Goal: Task Accomplishment & Management: Manage account settings

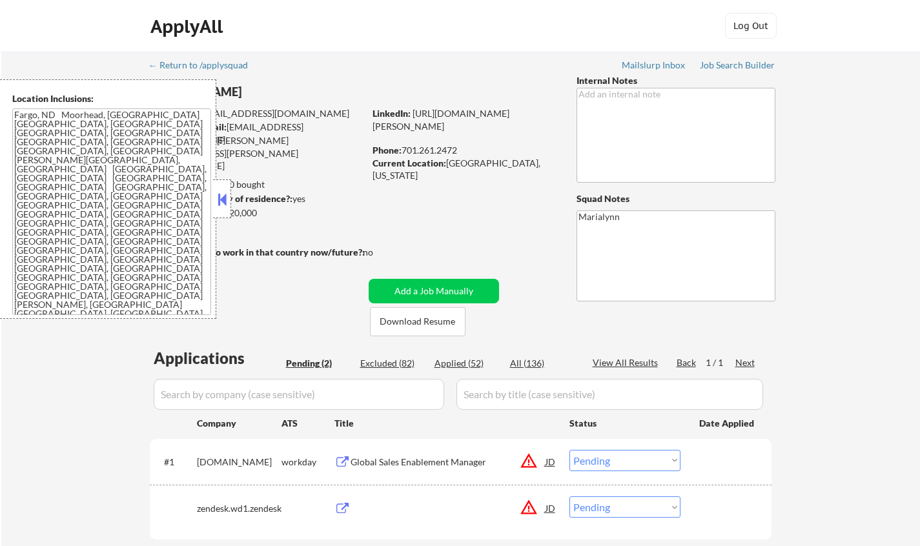
select select ""pending""
click at [221, 195] on button at bounding box center [222, 199] width 14 height 19
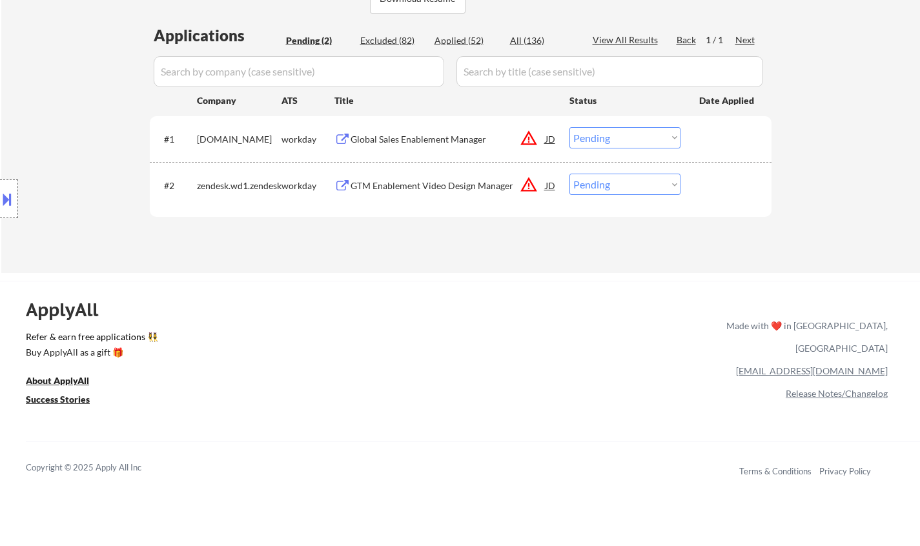
scroll to position [129, 0]
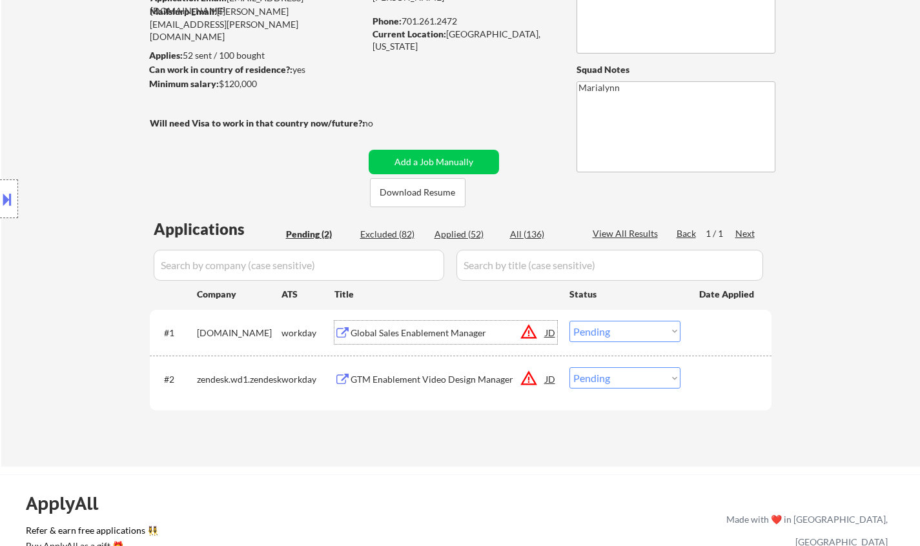
click at [395, 329] on div "Global Sales Enablement Manager" at bounding box center [448, 333] width 195 height 13
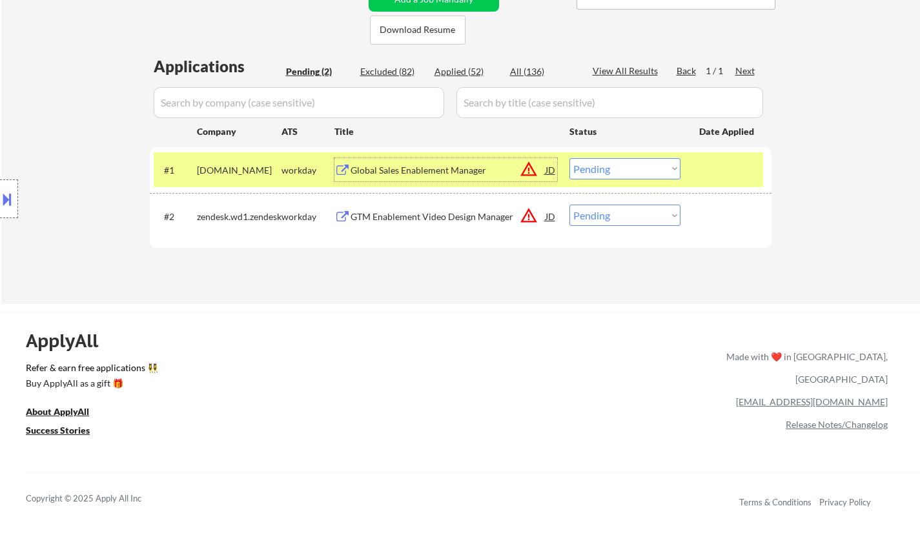
scroll to position [323, 0]
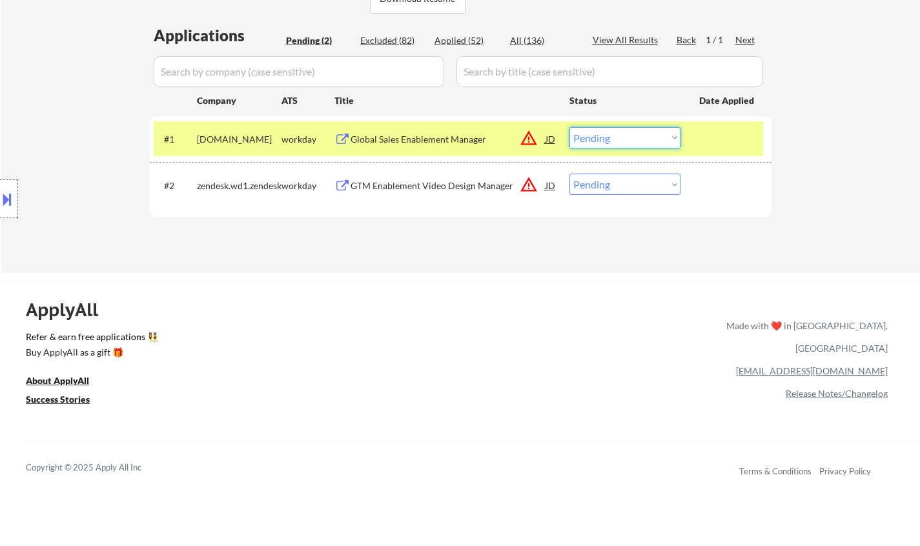
drag, startPoint x: 588, startPoint y: 138, endPoint x: 594, endPoint y: 148, distance: 11.9
click at [589, 138] on select "Choose an option... Pending Applied Excluded (Questions) Excluded (Expired) Exc…" at bounding box center [625, 137] width 111 height 21
click at [570, 127] on select "Choose an option... Pending Applied Excluded (Questions) Excluded (Expired) Exc…" at bounding box center [625, 137] width 111 height 21
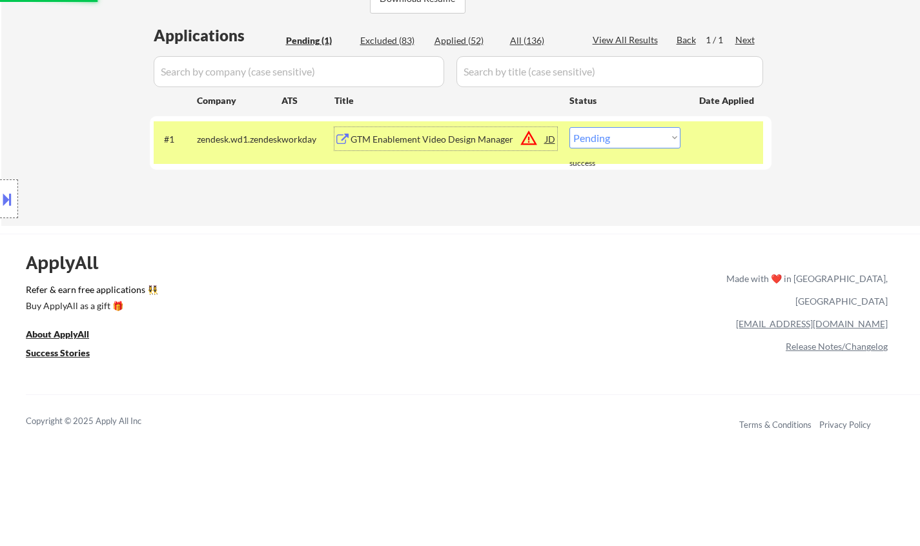
click at [385, 138] on div "GTM Enablement Video Design Manager" at bounding box center [448, 139] width 195 height 13
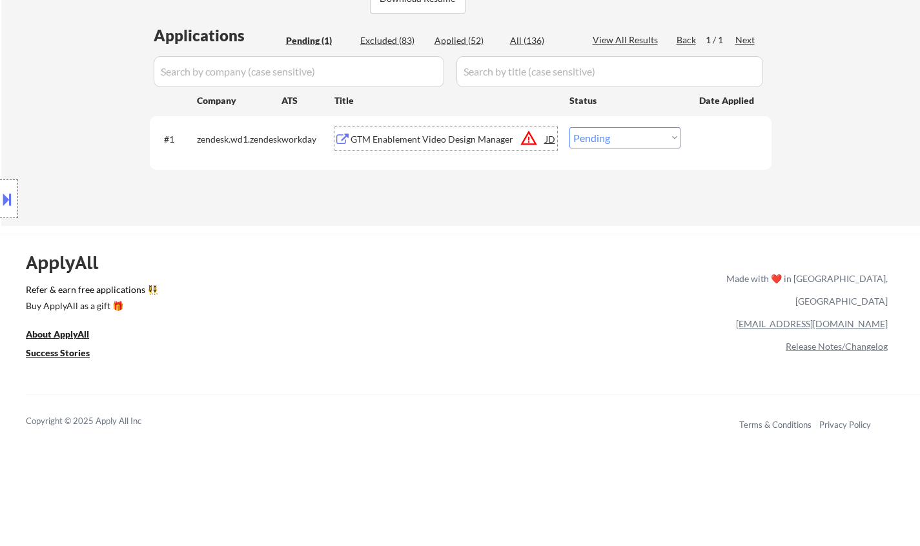
drag, startPoint x: 600, startPoint y: 135, endPoint x: 604, endPoint y: 143, distance: 9.5
click at [600, 136] on select "Choose an option... Pending Applied Excluded (Questions) Excluded (Expired) Exc…" at bounding box center [625, 137] width 111 height 21
select select ""excluded__bad_match_""
click at [570, 127] on select "Choose an option... Pending Applied Excluded (Questions) Excluded (Expired) Exc…" at bounding box center [625, 137] width 111 height 21
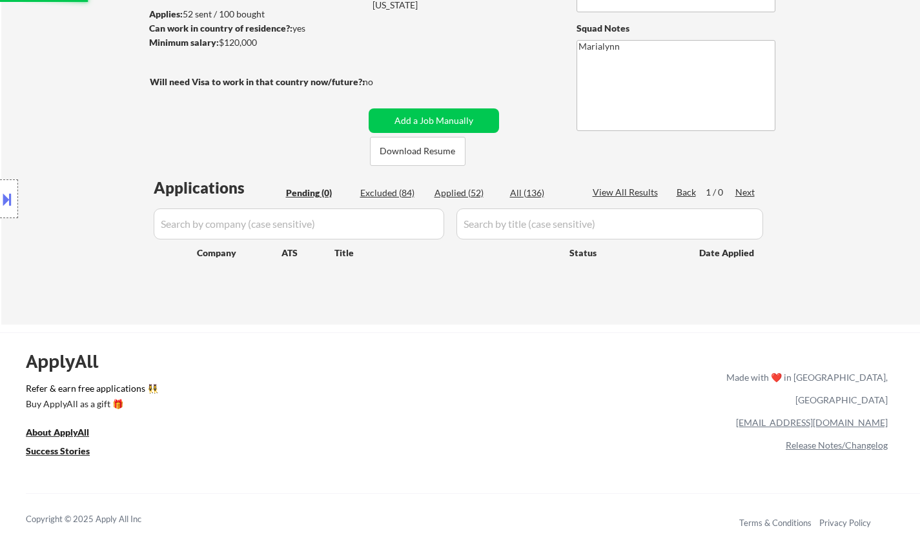
scroll to position [65, 0]
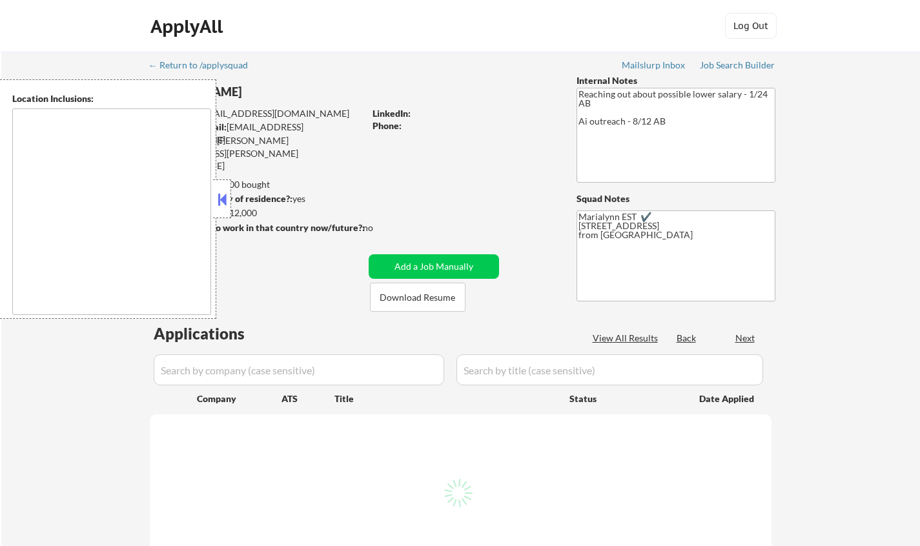
select select ""pending""
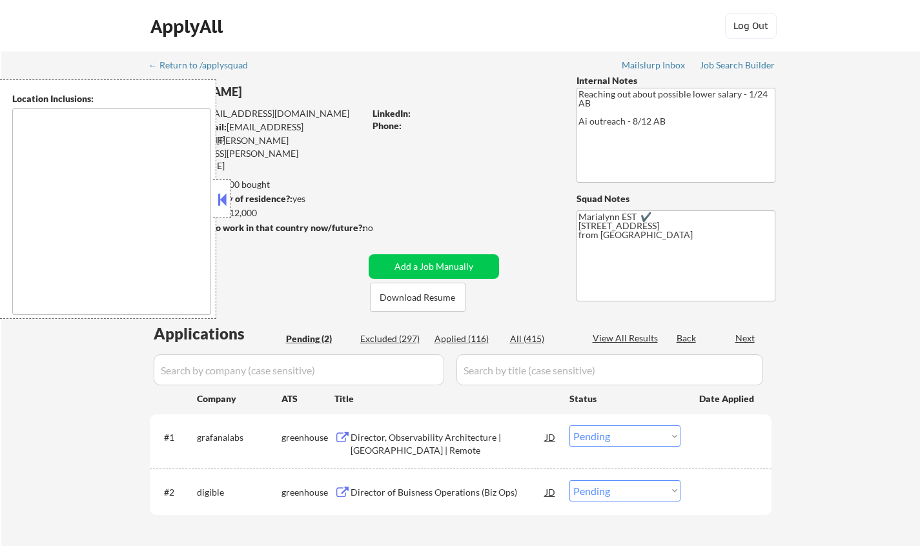
type textarea "remote"
click at [217, 194] on button at bounding box center [222, 199] width 14 height 19
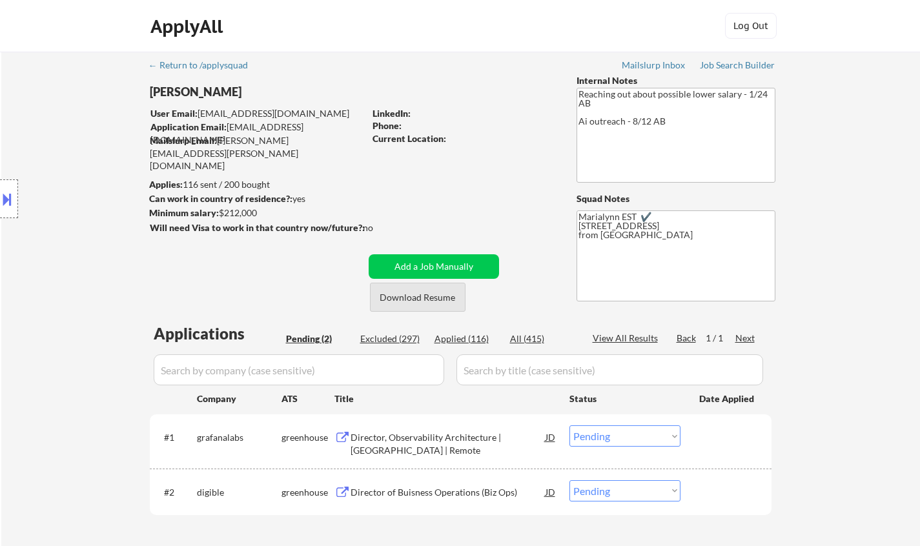
click at [420, 293] on button "Download Resume" at bounding box center [418, 297] width 96 height 29
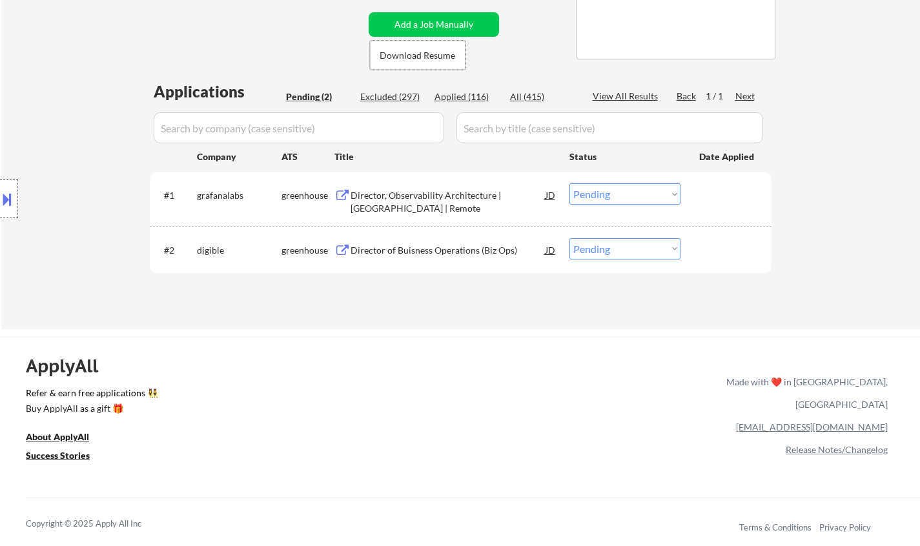
scroll to position [258, 0]
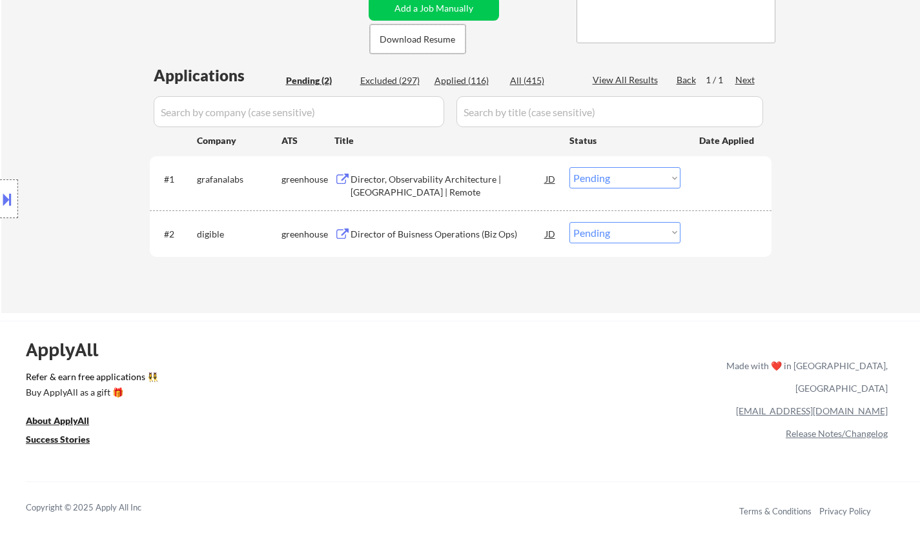
click at [413, 183] on div "Director, Observability Architecture | [GEOGRAPHIC_DATA] | Remote" at bounding box center [448, 185] width 195 height 25
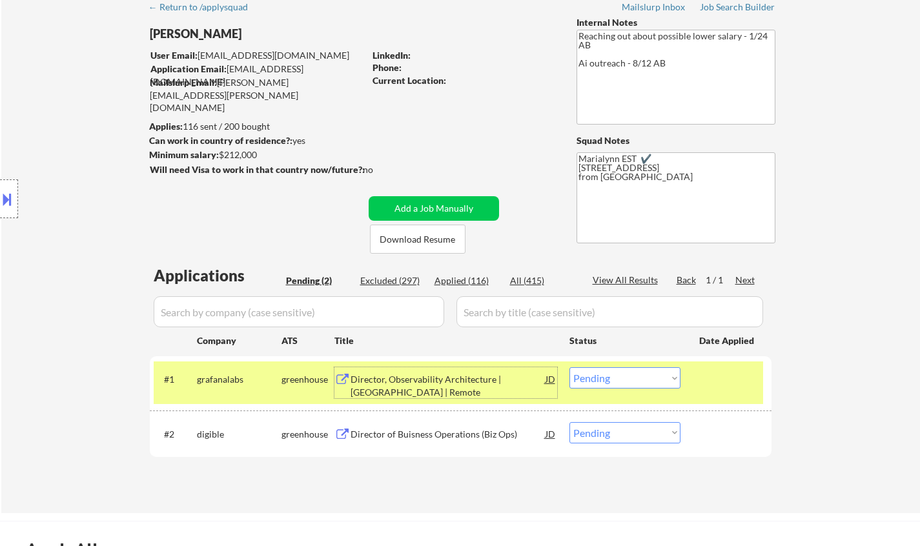
scroll to position [129, 0]
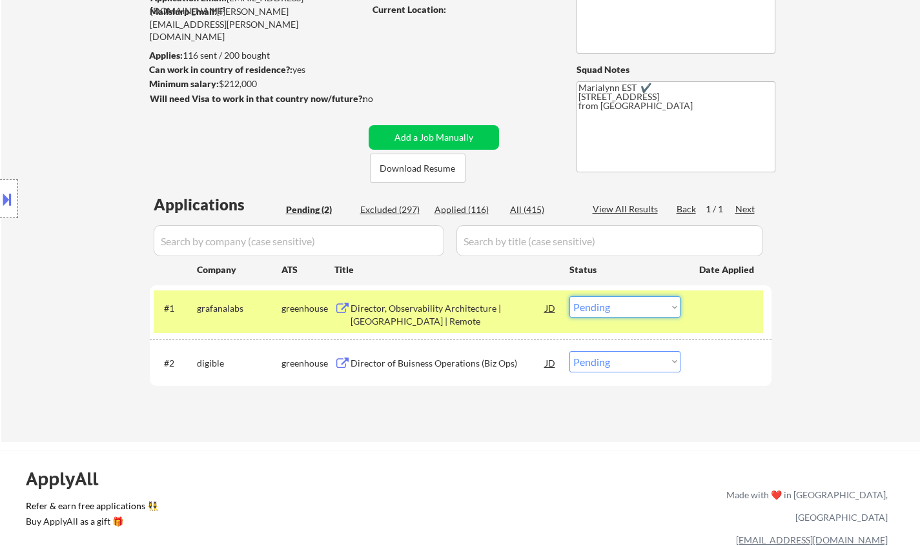
click at [599, 301] on select "Choose an option... Pending Applied Excluded (Questions) Excluded (Expired) Exc…" at bounding box center [625, 306] width 111 height 21
click at [570, 296] on select "Choose an option... Pending Applied Excluded (Questions) Excluded (Expired) Exc…" at bounding box center [625, 306] width 111 height 21
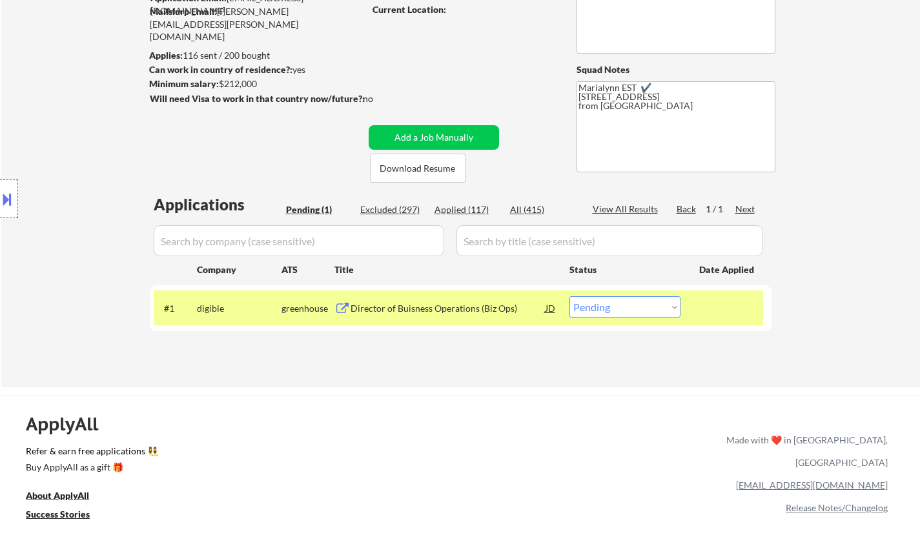
click at [484, 311] on div "Director of Buisness Operations (Biz Ops)" at bounding box center [448, 308] width 195 height 13
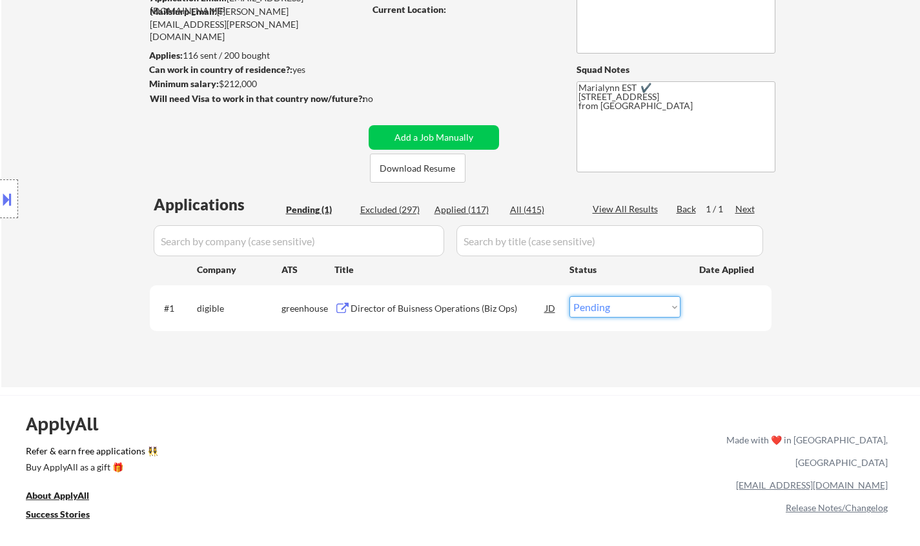
click at [631, 309] on select "Choose an option... Pending Applied Excluded (Questions) Excluded (Expired) Exc…" at bounding box center [625, 306] width 111 height 21
select select ""excluded__blocklist_""
click at [570, 296] on select "Choose an option... Pending Applied Excluded (Questions) Excluded (Expired) Exc…" at bounding box center [625, 306] width 111 height 21
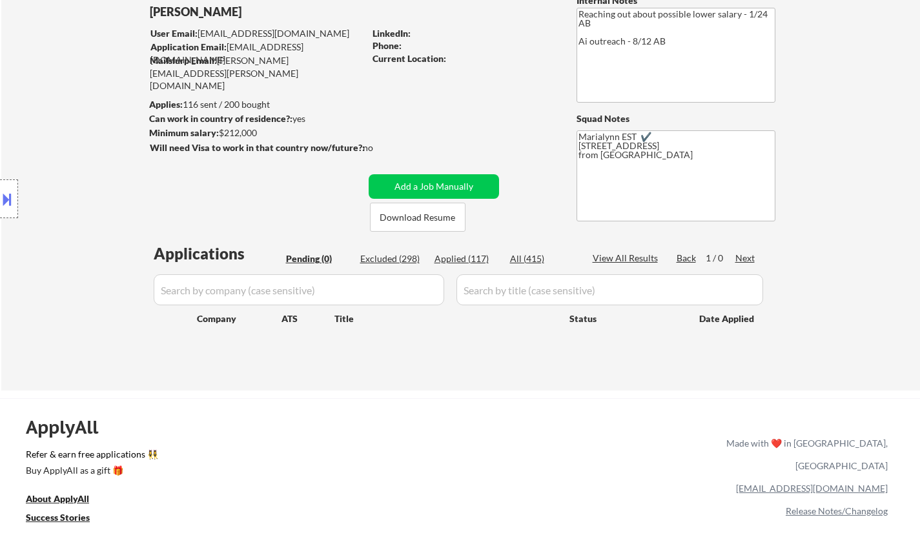
scroll to position [65, 0]
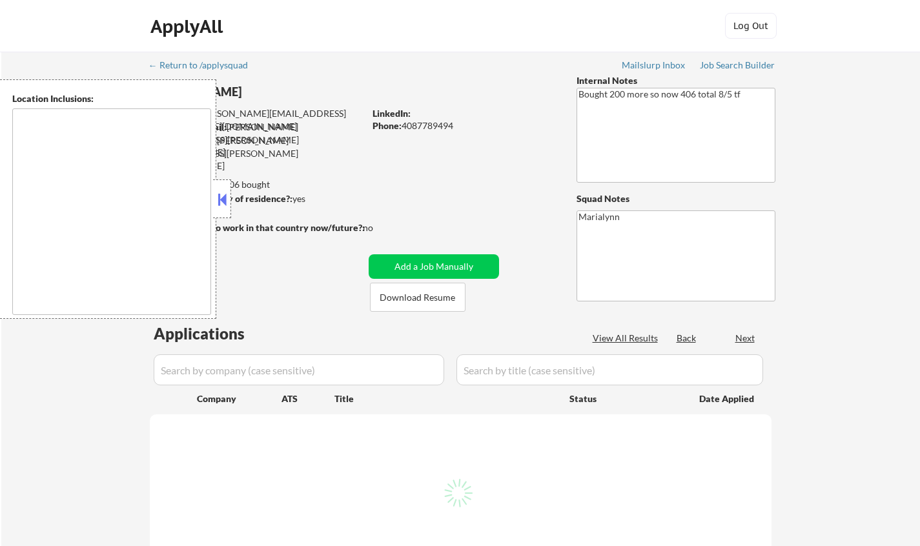
type textarea "Mountain View, CA Palo Alto, CA Sunnyvale, CA Cupertino, CA Los Altos, CA Santa…"
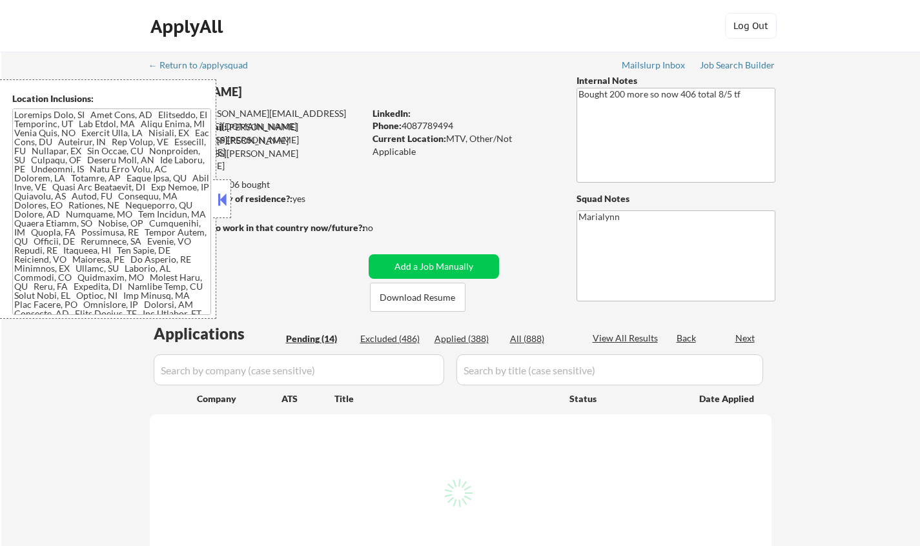
select select ""pending""
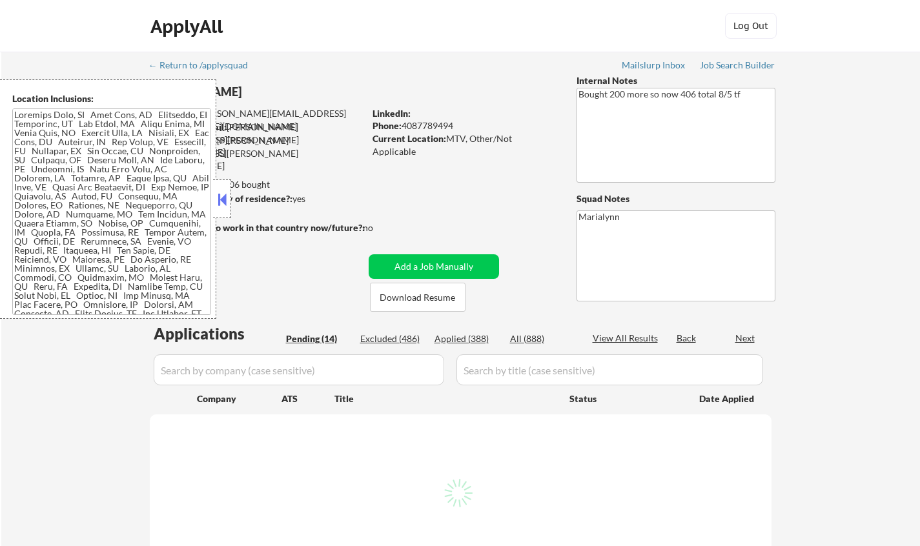
select select ""pending""
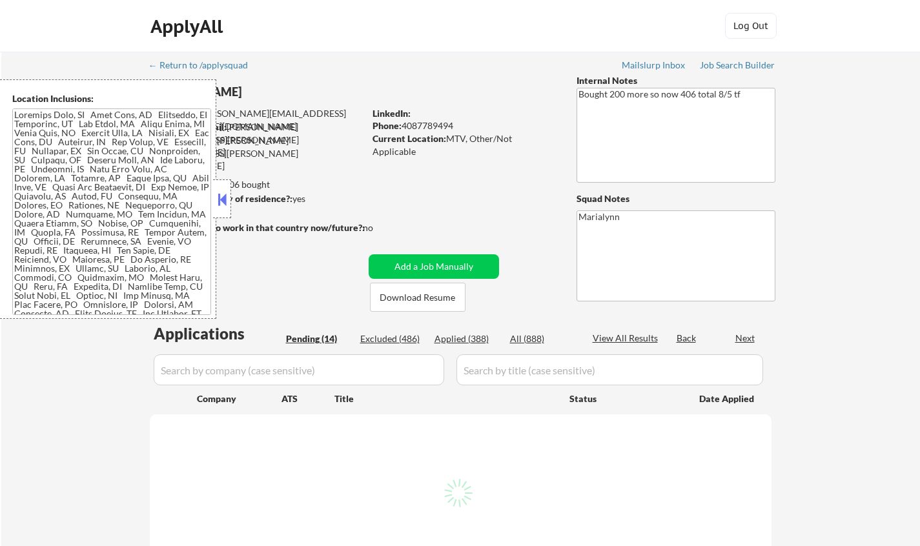
select select ""pending""
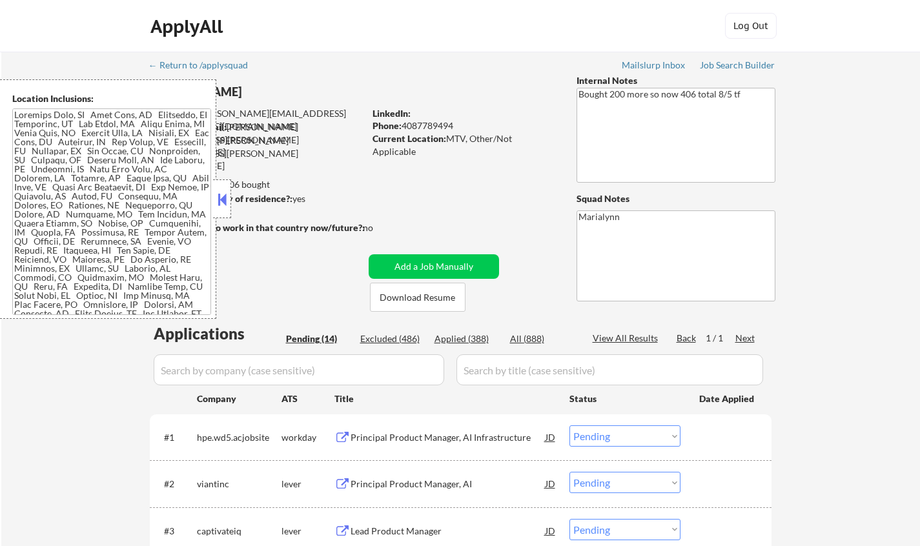
scroll to position [65, 0]
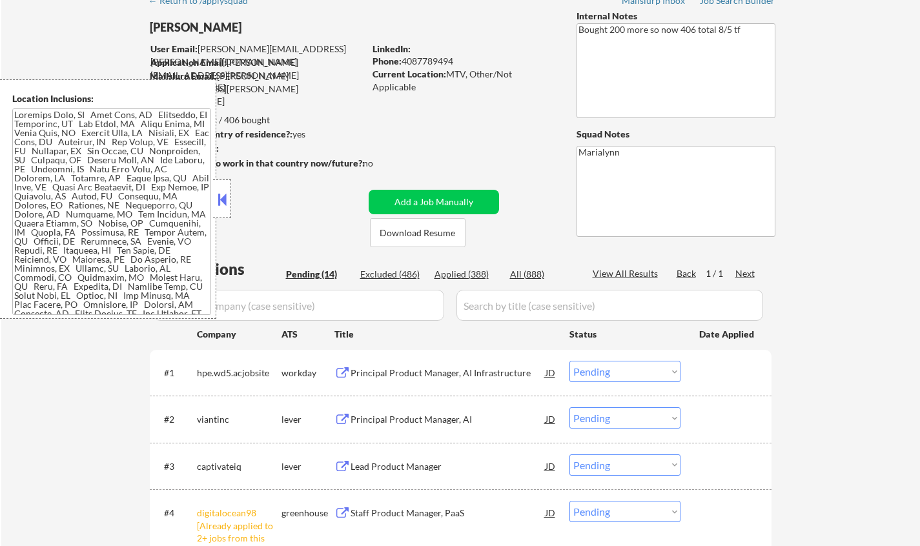
click at [223, 198] on button at bounding box center [222, 199] width 14 height 19
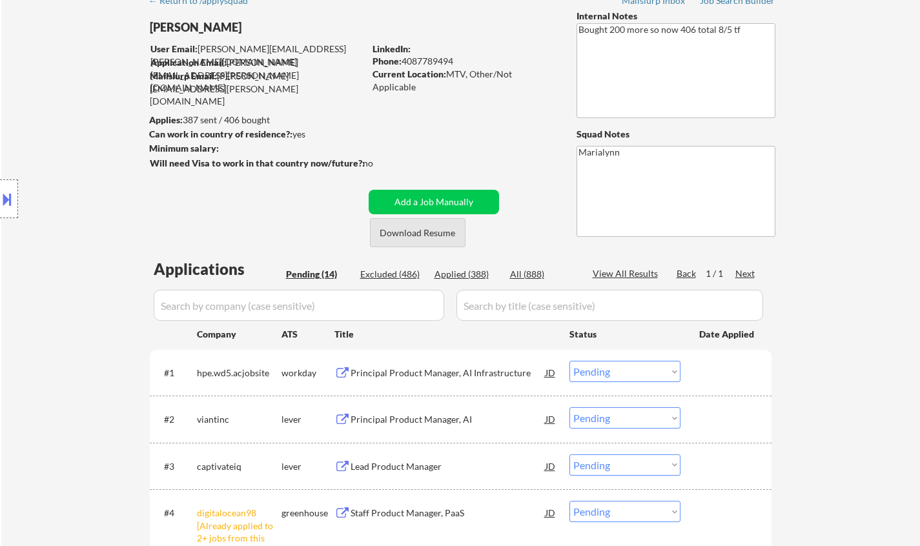
click at [437, 231] on button "Download Resume" at bounding box center [418, 232] width 96 height 29
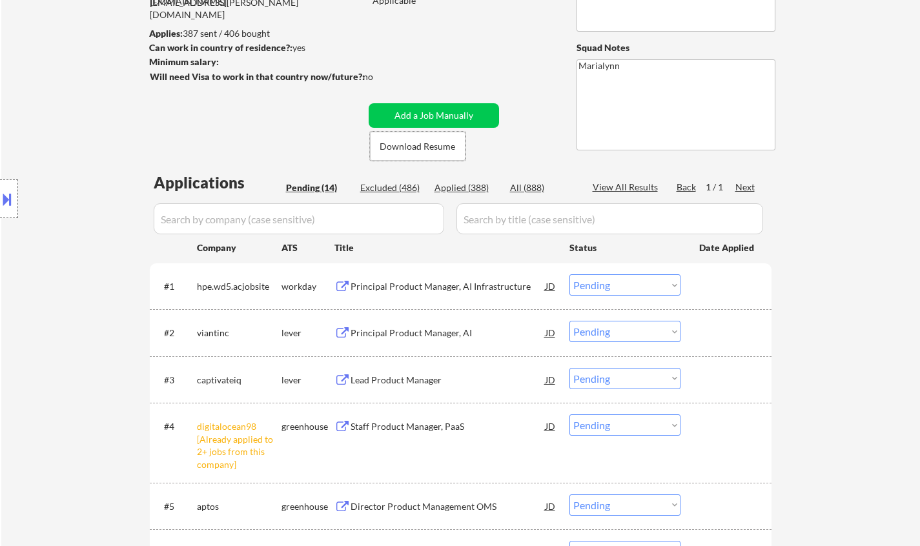
scroll to position [258, 0]
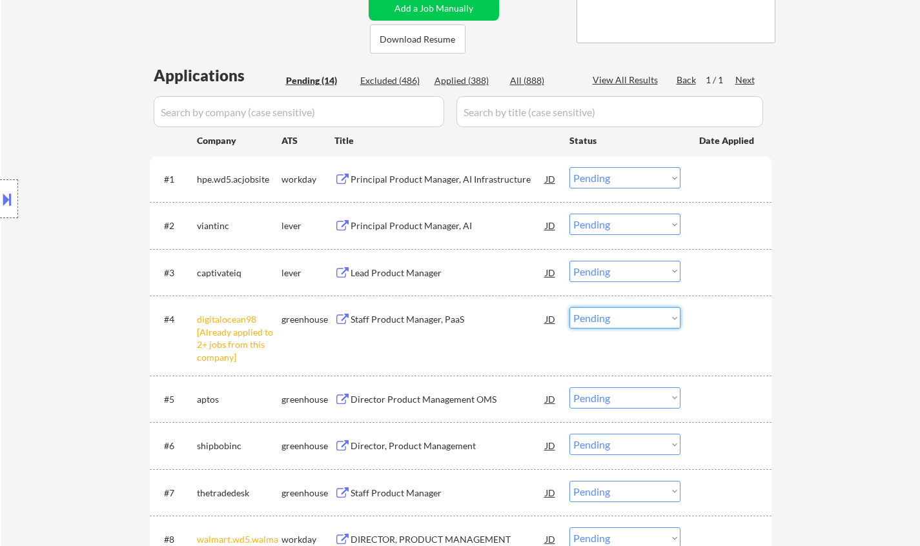
drag, startPoint x: 608, startPoint y: 315, endPoint x: 615, endPoint y: 328, distance: 14.7
click at [608, 315] on select "Choose an option... Pending Applied Excluded (Questions) Excluded (Expired) Exc…" at bounding box center [625, 317] width 111 height 21
click at [570, 307] on select "Choose an option... Pending Applied Excluded (Questions) Excluded (Expired) Exc…" at bounding box center [625, 317] width 111 height 21
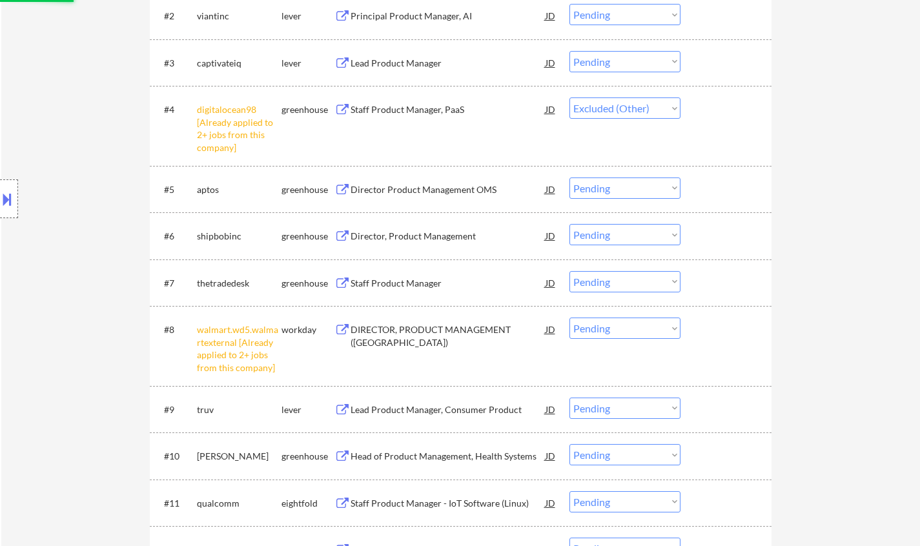
scroll to position [581, 0]
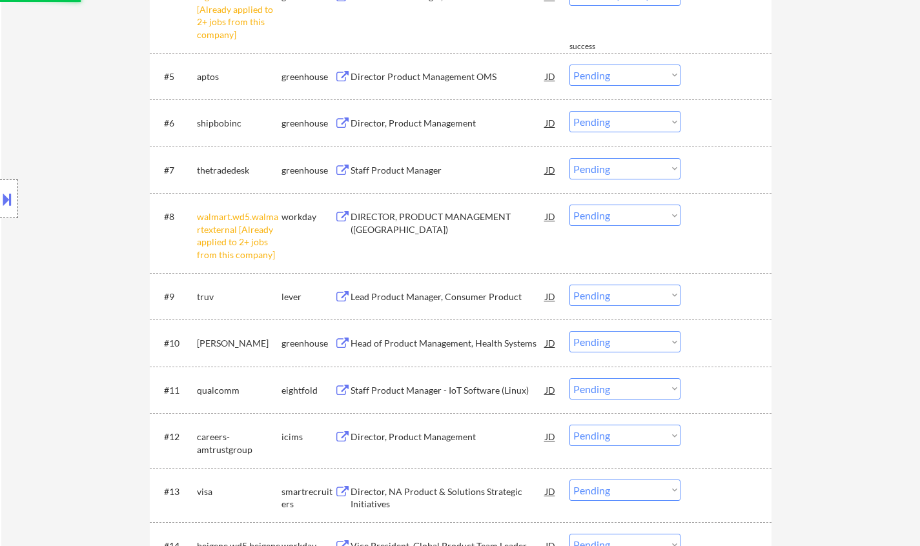
click at [632, 212] on select "Choose an option... Pending Applied Excluded (Questions) Excluded (Expired) Exc…" at bounding box center [625, 215] width 111 height 21
select select ""pending""
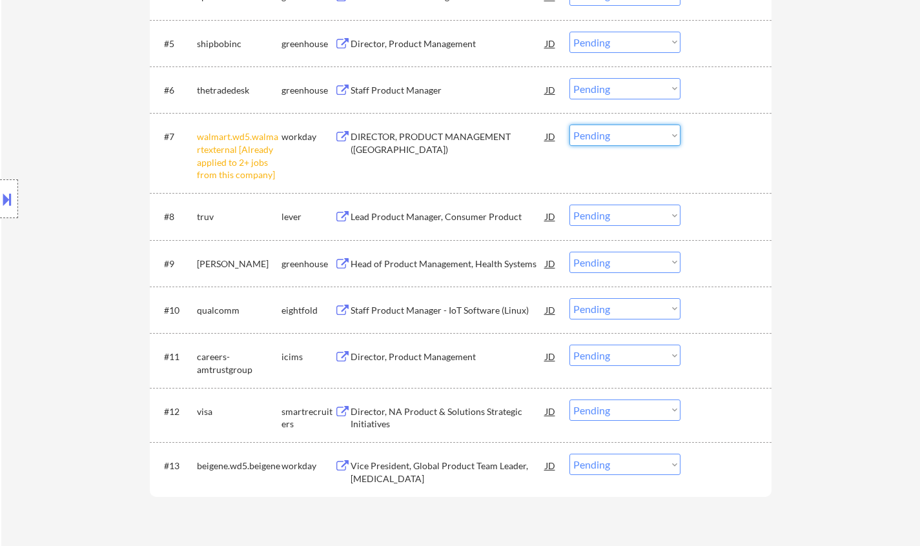
click at [621, 130] on select "Choose an option... Pending Applied Excluded (Questions) Excluded (Expired) Exc…" at bounding box center [625, 135] width 111 height 21
click at [676, 128] on select "Choose an option... Pending Applied Excluded (Questions) Excluded (Expired) Exc…" at bounding box center [625, 135] width 111 height 21
click at [673, 131] on select "Choose an option... Pending Applied Excluded (Questions) Excluded (Expired) Exc…" at bounding box center [625, 135] width 111 height 21
click at [570, 125] on select "Choose an option... Pending Applied Excluded (Questions) Excluded (Expired) Exc…" at bounding box center [625, 135] width 111 height 21
select select ""pending""
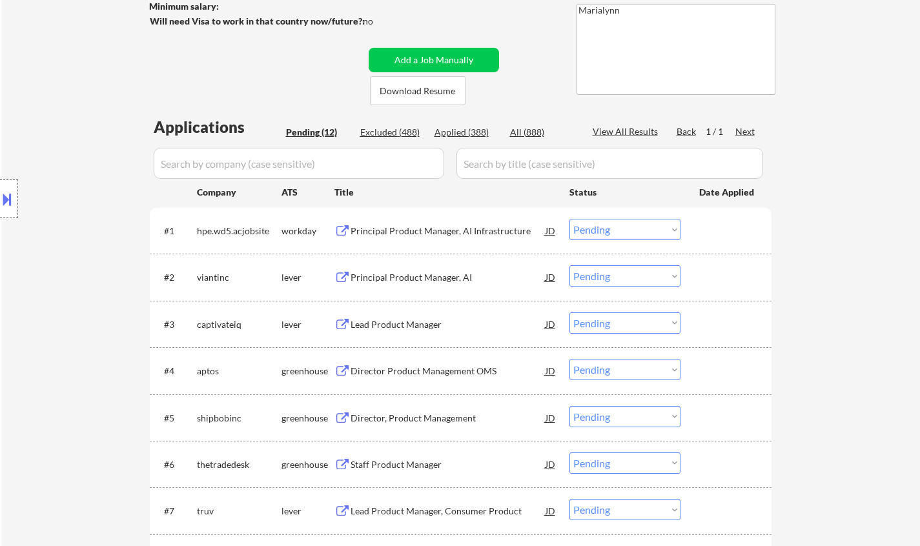
scroll to position [194, 0]
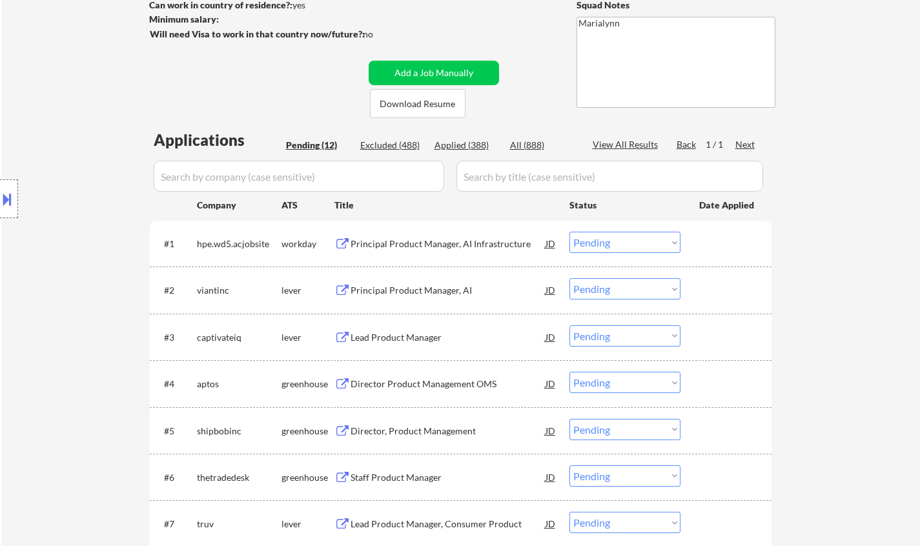
click at [431, 291] on div "Principal Product Manager, AI" at bounding box center [448, 290] width 195 height 13
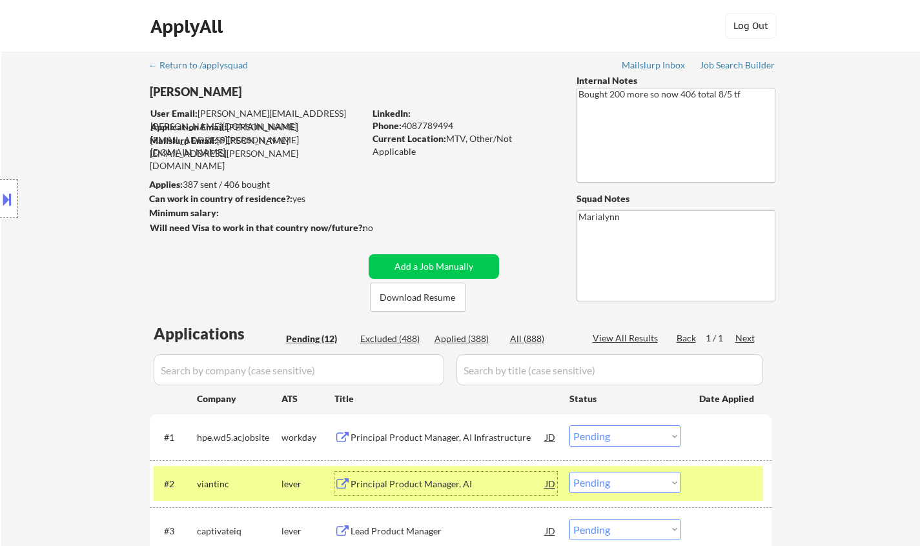
scroll to position [65, 0]
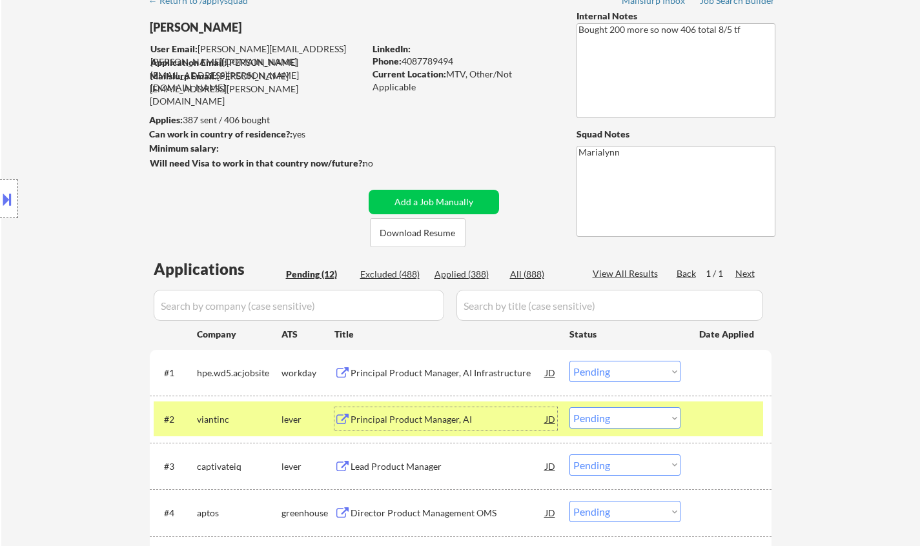
click at [621, 414] on select "Choose an option... Pending Applied Excluded (Questions) Excluded (Expired) Exc…" at bounding box center [625, 417] width 111 height 21
click at [570, 407] on select "Choose an option... Pending Applied Excluded (Questions) Excluded (Expired) Exc…" at bounding box center [625, 417] width 111 height 21
click at [637, 419] on select "Choose an option... Pending Applied Excluded (Questions) Excluded (Expired) Exc…" at bounding box center [625, 417] width 111 height 21
select select ""pending""
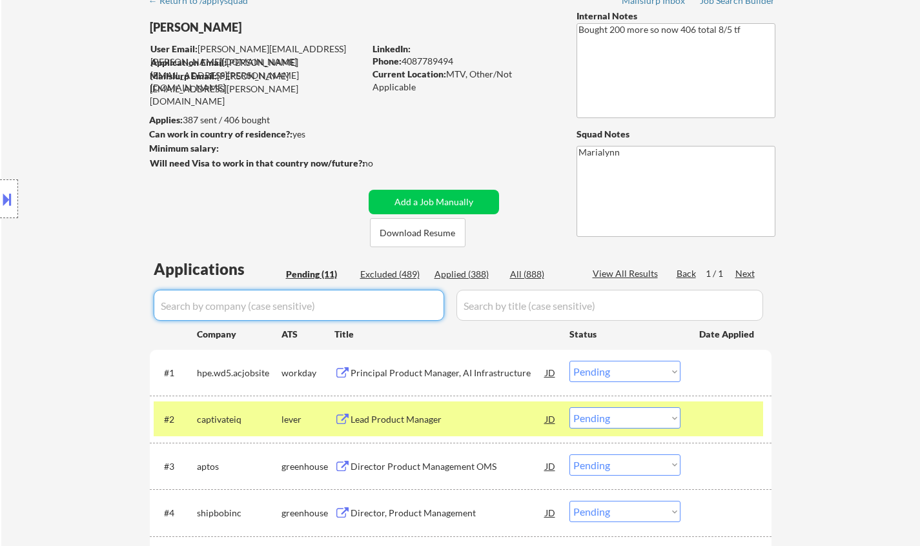
click at [347, 314] on input "input" at bounding box center [299, 305] width 291 height 31
paste input "viantinc"
type input "viantinc"
click at [400, 271] on div "Excluded (489)" at bounding box center [392, 274] width 65 height 13
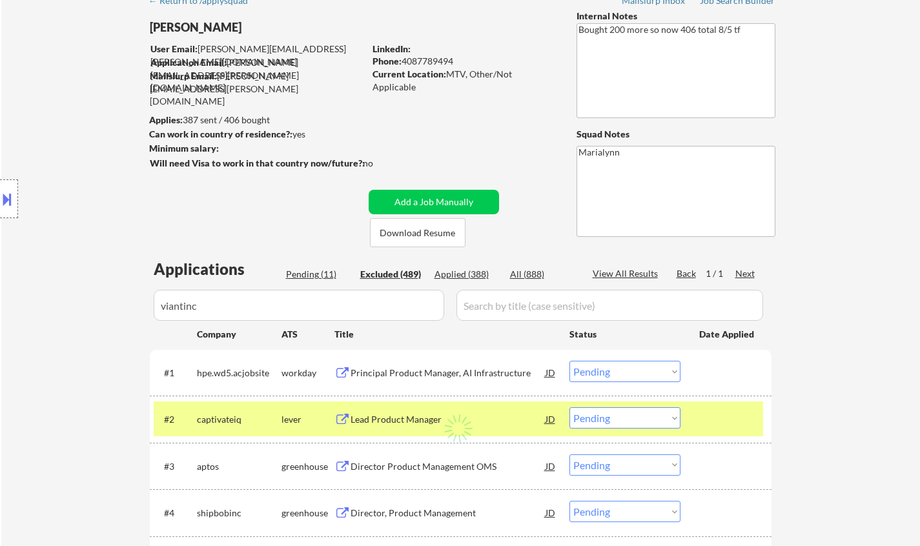
select select ""excluded""
select select ""excluded__bad_match_""
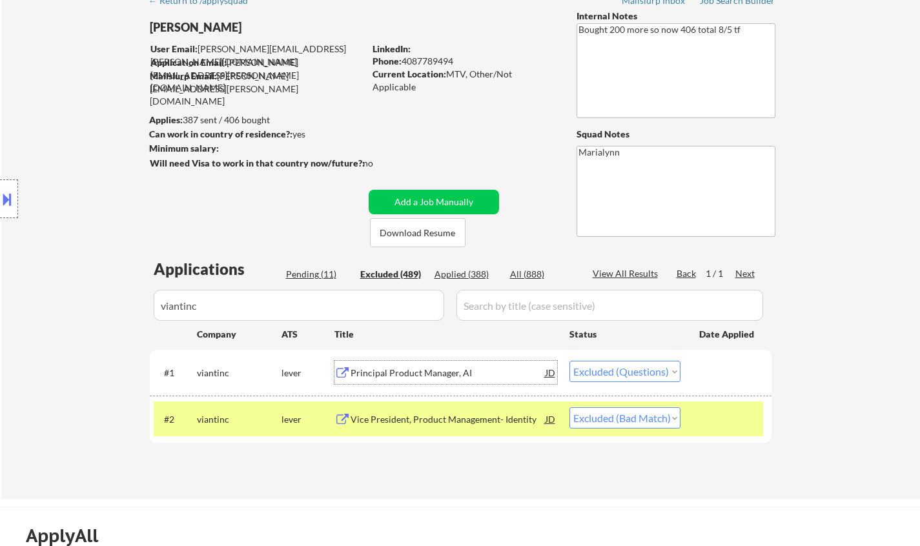
click at [446, 367] on div "Principal Product Manager, AI" at bounding box center [448, 373] width 195 height 13
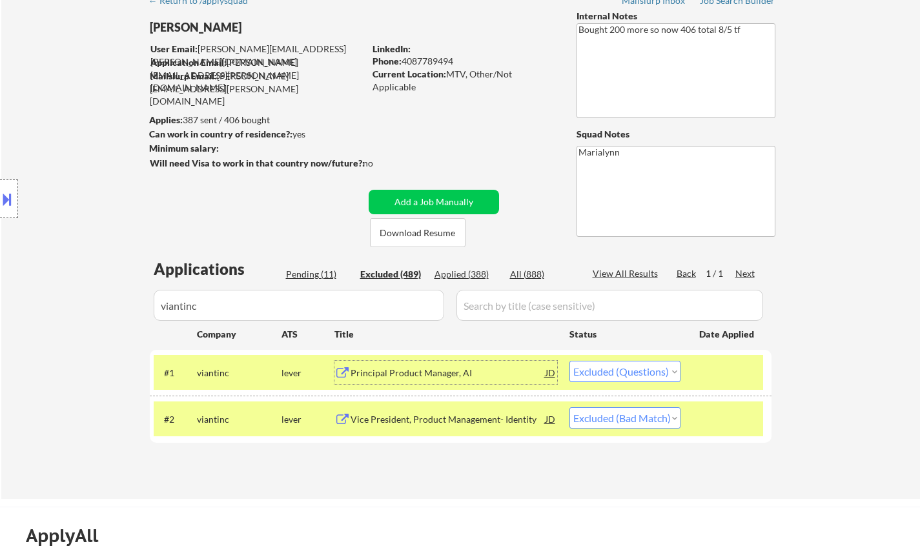
drag, startPoint x: 265, startPoint y: 420, endPoint x: 276, endPoint y: 422, distance: 11.3
click at [266, 420] on div "viantinc" at bounding box center [239, 419] width 85 height 13
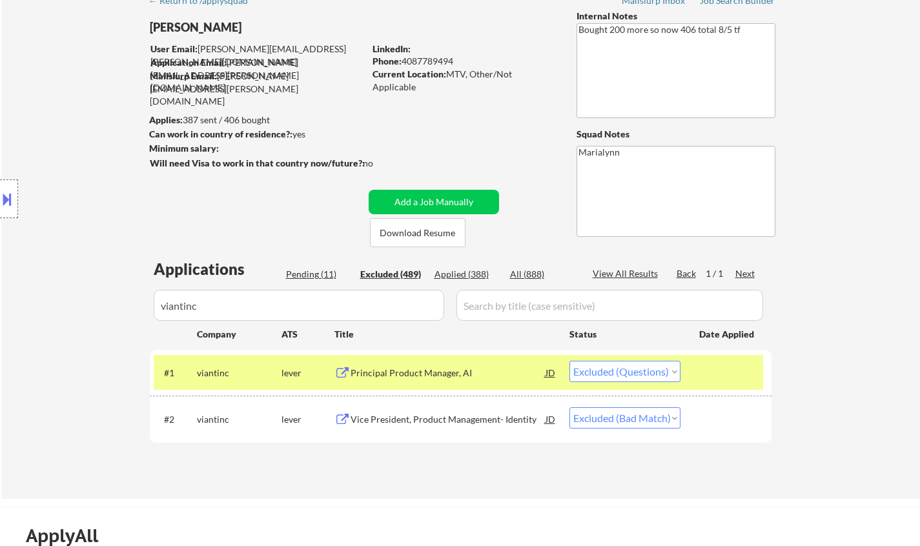
click at [638, 372] on select "Choose an option... Pending Applied Excluded (Questions) Excluded (Expired) Exc…" at bounding box center [625, 371] width 111 height 21
click at [570, 361] on select "Choose an option... Pending Applied Excluded (Questions) Excluded (Expired) Exc…" at bounding box center [625, 371] width 111 height 21
select select ""excluded__bad_match_""
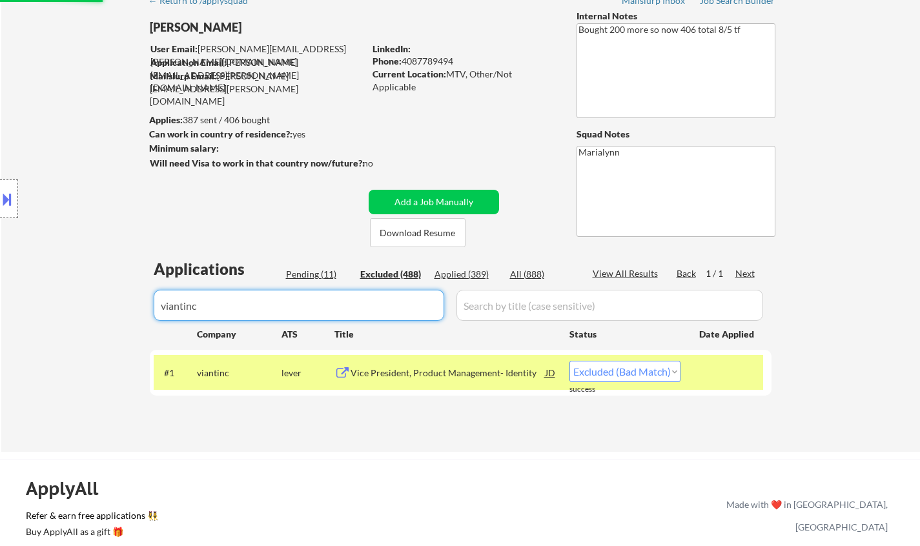
drag, startPoint x: 171, startPoint y: 301, endPoint x: 0, endPoint y: 296, distance: 171.2
click at [0, 296] on body "← Return to /applysquad Mailslurp Inbox Job Search Builder Lucien Avramov User …" at bounding box center [460, 208] width 920 height 546
click at [304, 271] on div "Pending (11)" at bounding box center [318, 274] width 65 height 13
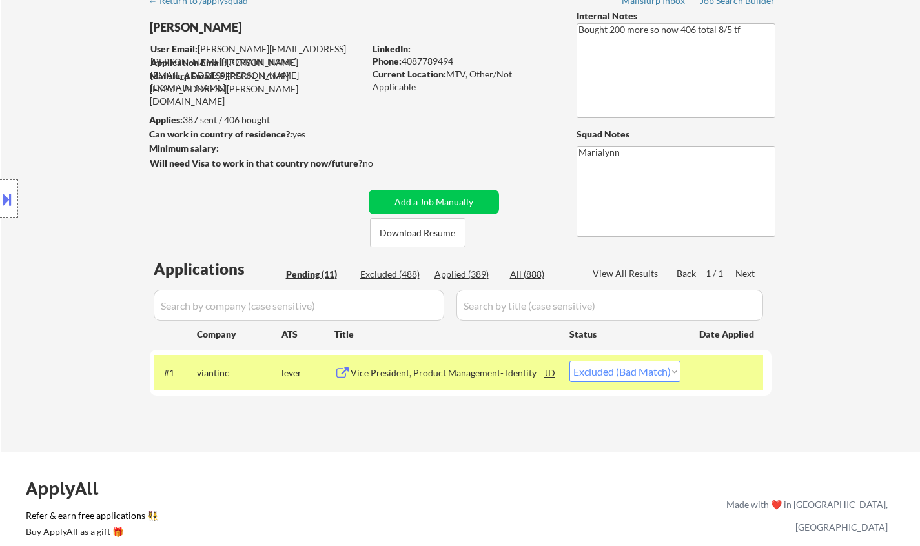
select select ""pending""
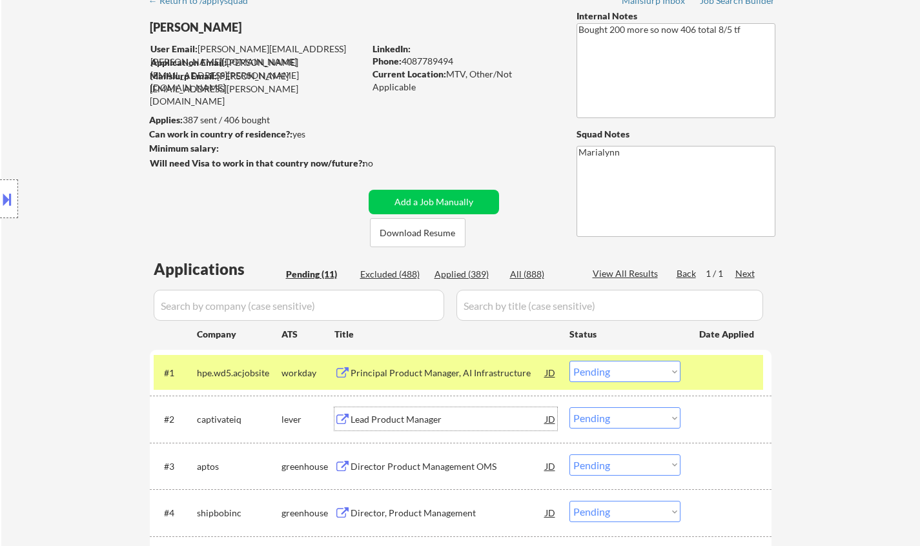
click at [422, 415] on div "Lead Product Manager" at bounding box center [448, 419] width 195 height 13
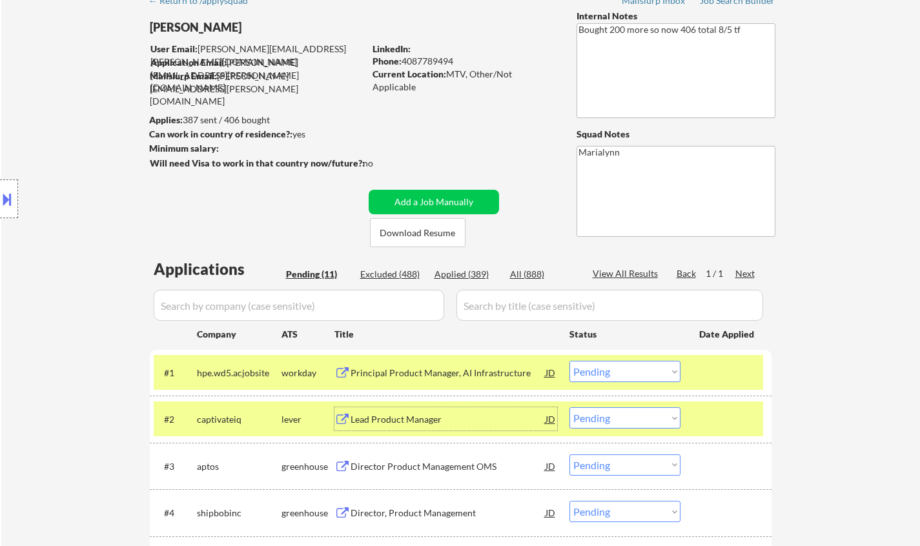
scroll to position [194, 0]
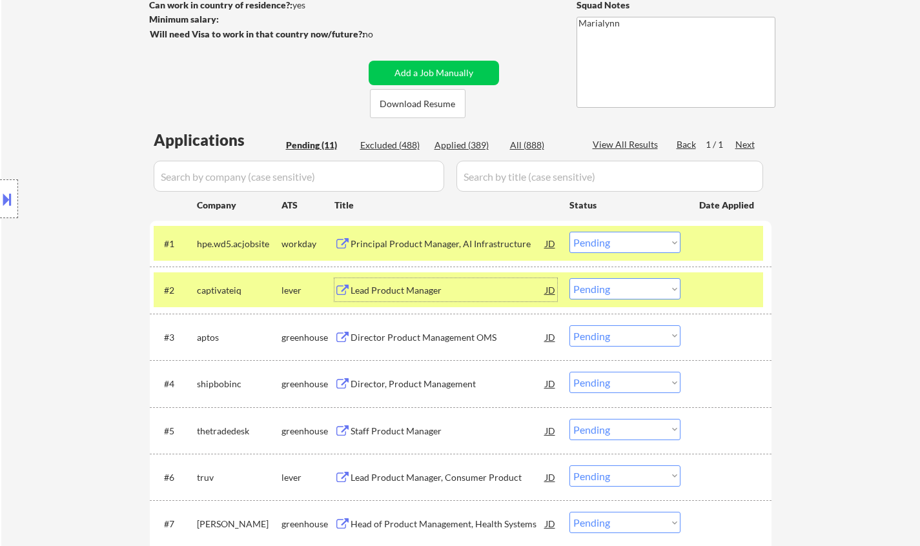
click at [311, 243] on div "workday" at bounding box center [308, 244] width 53 height 13
